Goal: Information Seeking & Learning: Learn about a topic

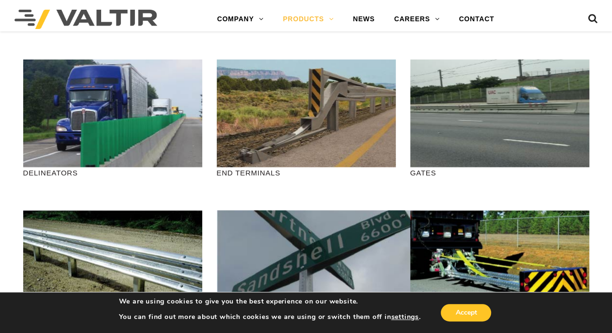
scroll to position [333, 0]
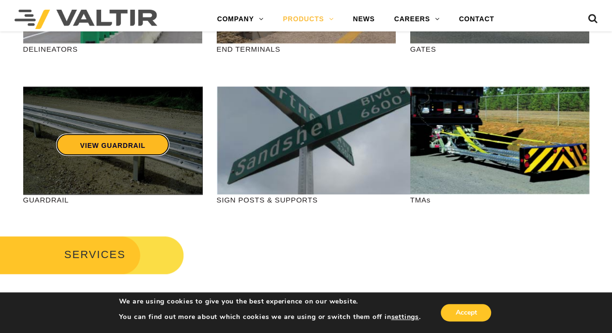
click at [93, 144] on link "VIEW GUARDRAIL" at bounding box center [113, 145] width 114 height 22
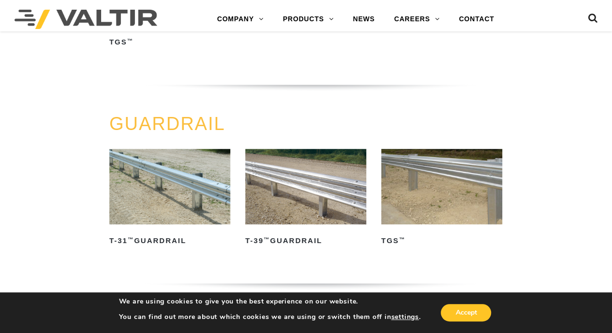
scroll to position [350, 0]
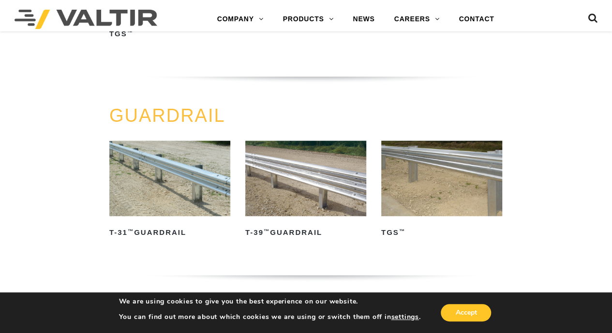
click at [178, 214] on img at bounding box center [169, 178] width 121 height 75
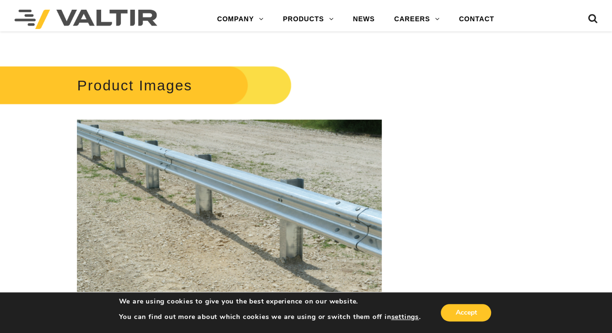
scroll to position [837, 0]
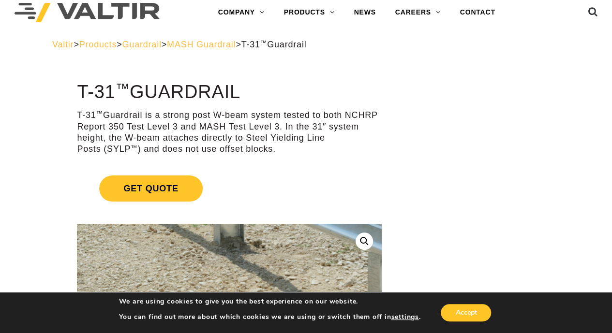
scroll to position [14, 0]
